Goal: Information Seeking & Learning: Understand process/instructions

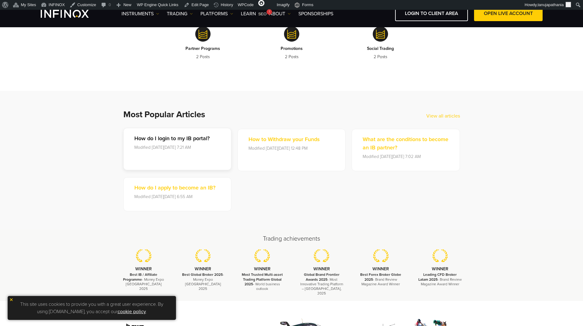
scroll to position [264, 0]
click at [168, 134] on p "How do I login to my IB portal?" at bounding box center [171, 138] width 75 height 8
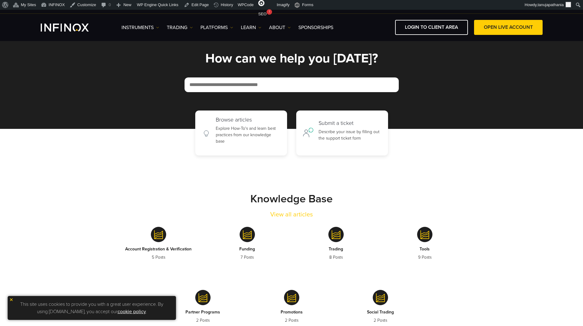
scroll to position [0, 0]
click at [284, 215] on link "View all articles" at bounding box center [291, 214] width 43 height 9
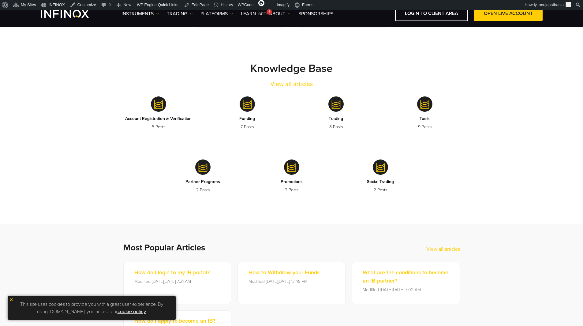
scroll to position [175, 0]
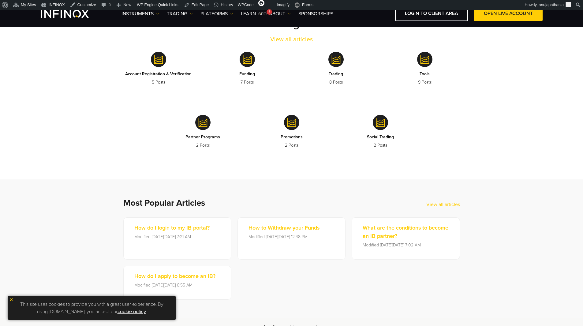
click at [438, 203] on link "View all articles" at bounding box center [443, 204] width 34 height 7
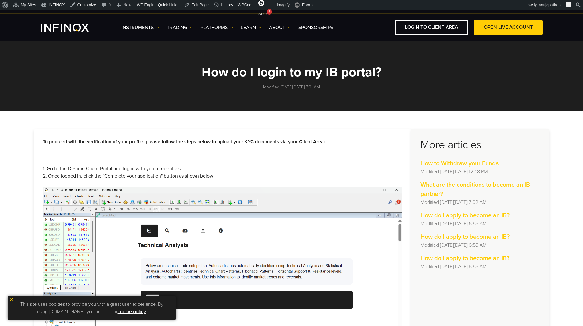
click at [250, 69] on h1 "How do I login to my IB portal?" at bounding box center [291, 71] width 275 height 13
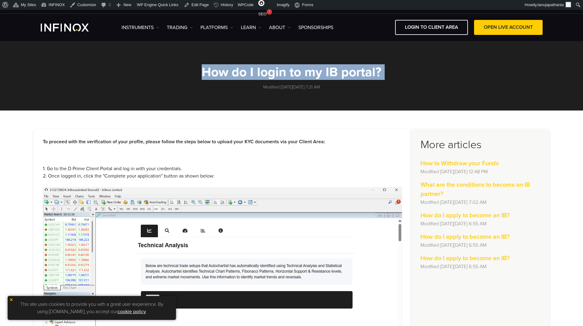
click at [250, 69] on h1 "How do I login to my IB portal?" at bounding box center [291, 71] width 275 height 13
copy div "How do I login to my IB portal?"
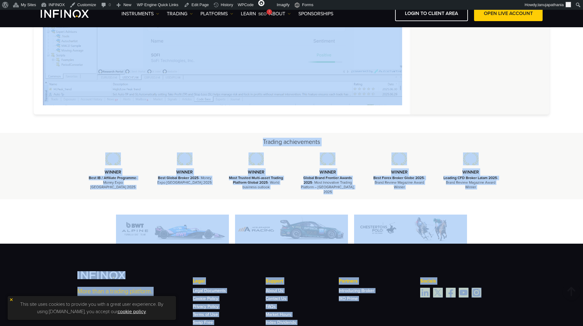
scroll to position [603, 0]
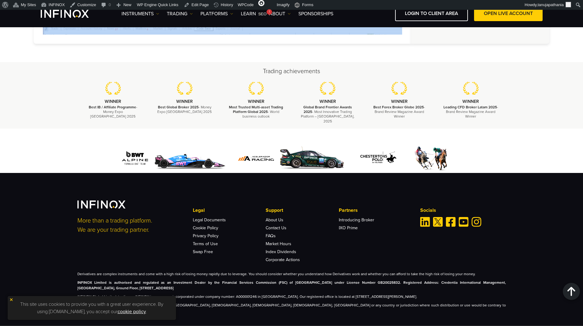
drag, startPoint x: 39, startPoint y: 140, endPoint x: 400, endPoint y: 34, distance: 375.8
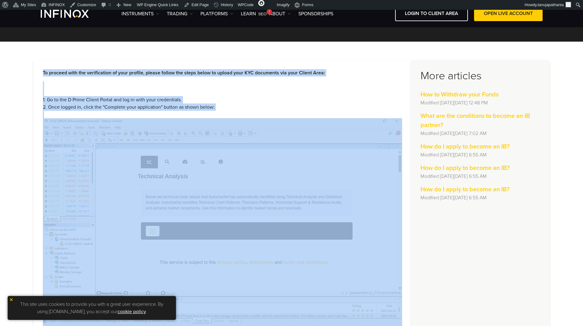
scroll to position [55, 0]
copy div "To proceed with the verification of your profile, please follow the steps below…"
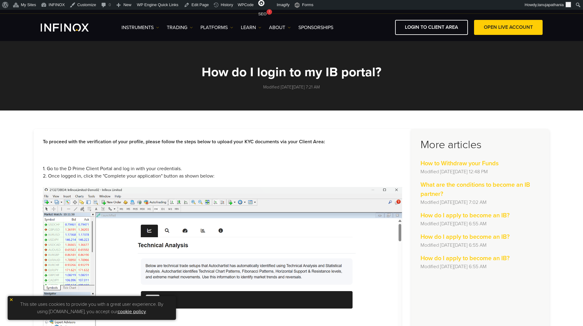
click at [195, 143] on strong "To proceed with the verification of your profile, please follow the steps below…" at bounding box center [184, 142] width 282 height 6
copy strong
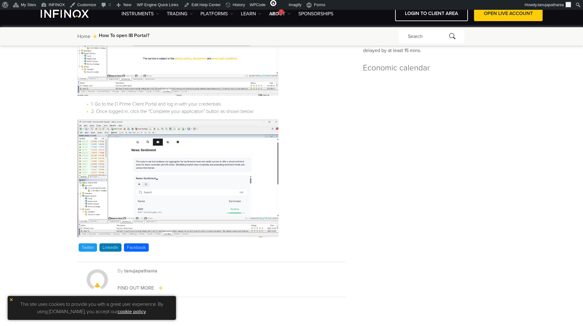
scroll to position [179, 0]
click at [243, 176] on img at bounding box center [177, 177] width 201 height 117
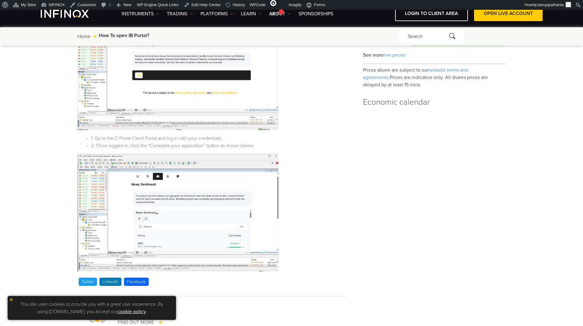
scroll to position [184, 0]
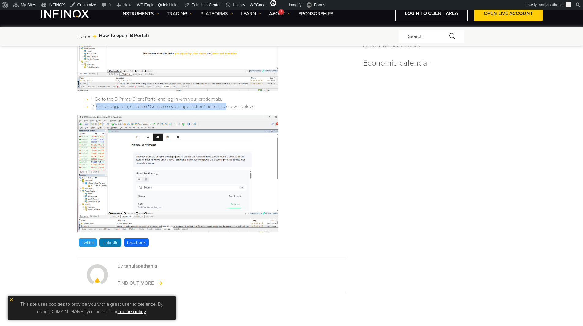
drag, startPoint x: 96, startPoint y: 106, endPoint x: 247, endPoint y: 107, distance: 151.1
click at [234, 106] on li "2. Once logged in, click the “Complete your application” button as shown below:" at bounding box center [181, 106] width 181 height 7
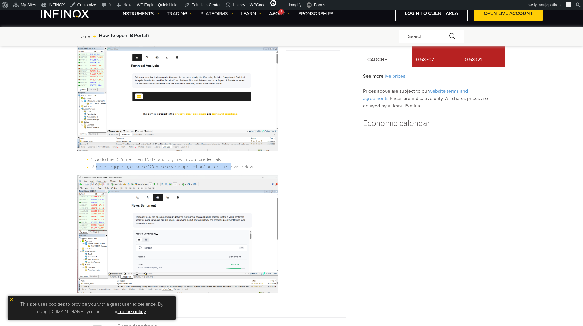
scroll to position [0, 0]
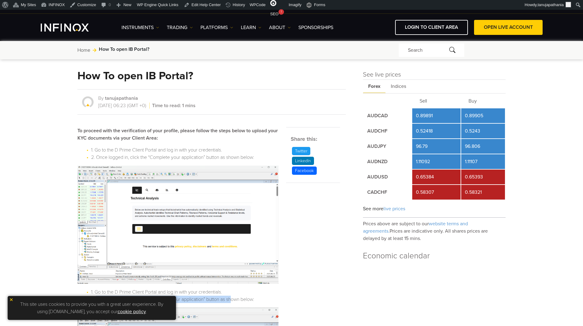
drag, startPoint x: 216, startPoint y: 103, endPoint x: 33, endPoint y: 63, distance: 187.2
click at [214, 80] on div "How To open IB Portal? By tanujapathania 02/09/2025 , 06:23 (GMT +0) Time to re…" at bounding box center [211, 95] width 268 height 50
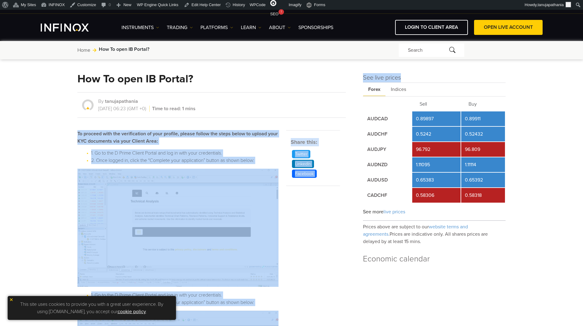
drag, startPoint x: 362, startPoint y: 79, endPoint x: 402, endPoint y: 80, distance: 39.5
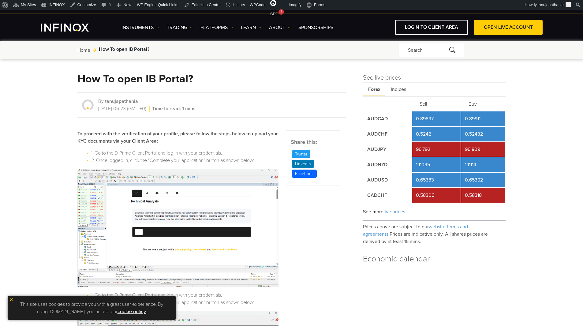
click at [350, 73] on div "How To open IB Portal? By tanujapathania 02/09/2025 , 06:23 (GMT +0) Time to re…" at bounding box center [219, 290] width 285 height 435
